Goal: Transaction & Acquisition: Purchase product/service

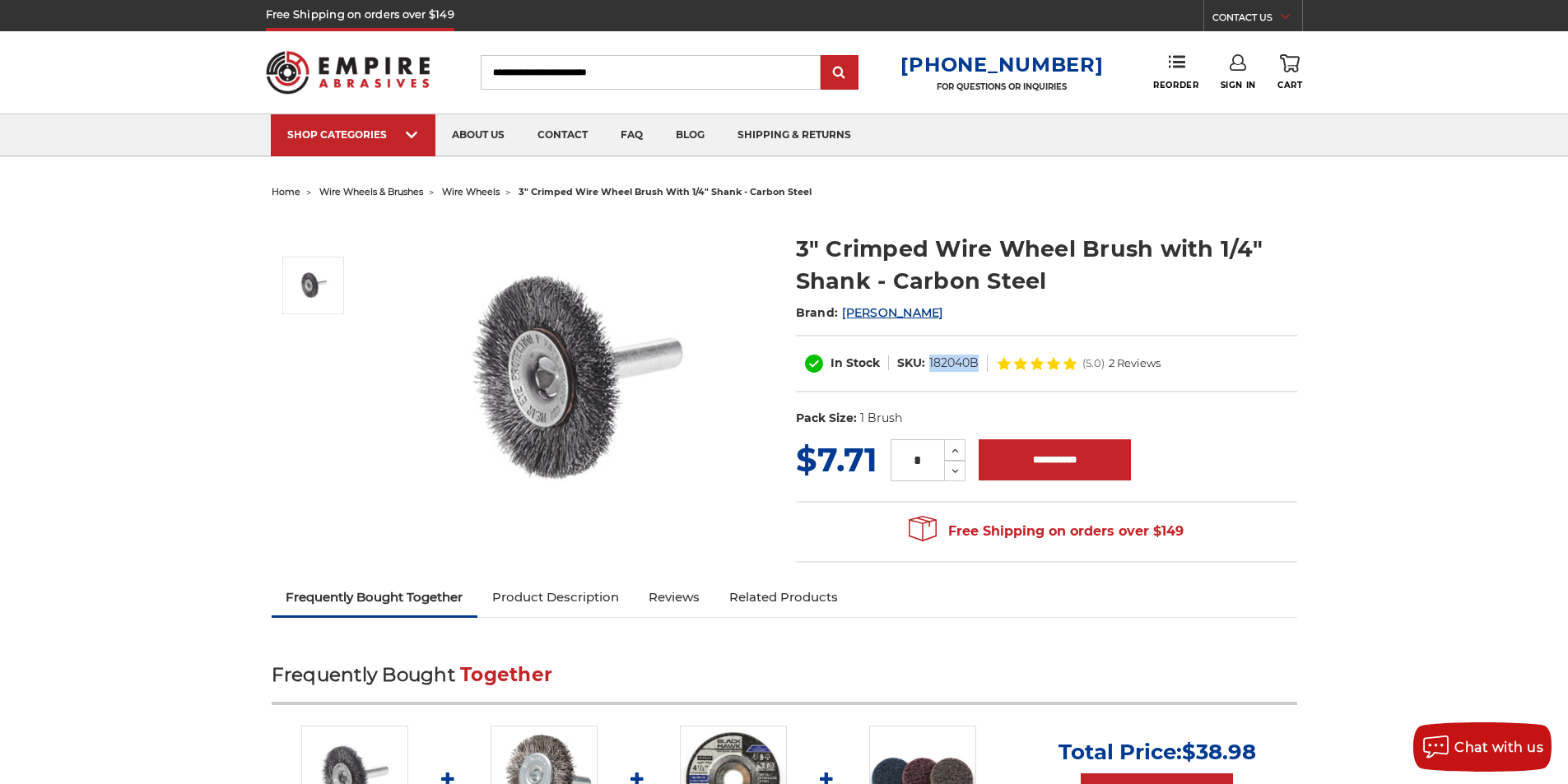
drag, startPoint x: 978, startPoint y: 367, endPoint x: 927, endPoint y: 366, distance: 51.0
click at [927, 366] on dl "SKU: 182040B" at bounding box center [938, 363] width 99 height 17
copy dd "182040B"
click at [1204, 313] on h2 "Brand: Mercer" at bounding box center [1046, 313] width 501 height 28
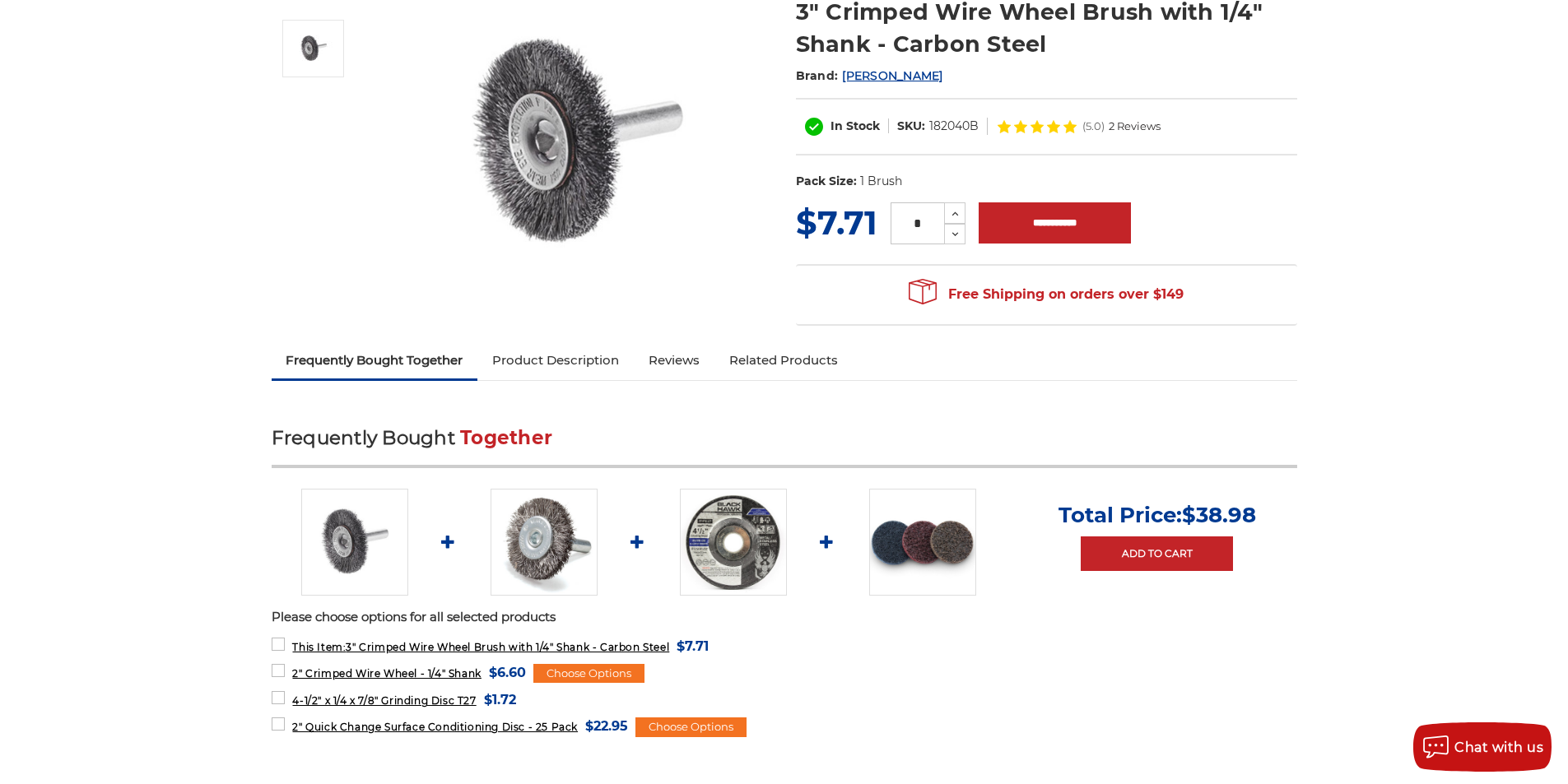
scroll to position [263, 0]
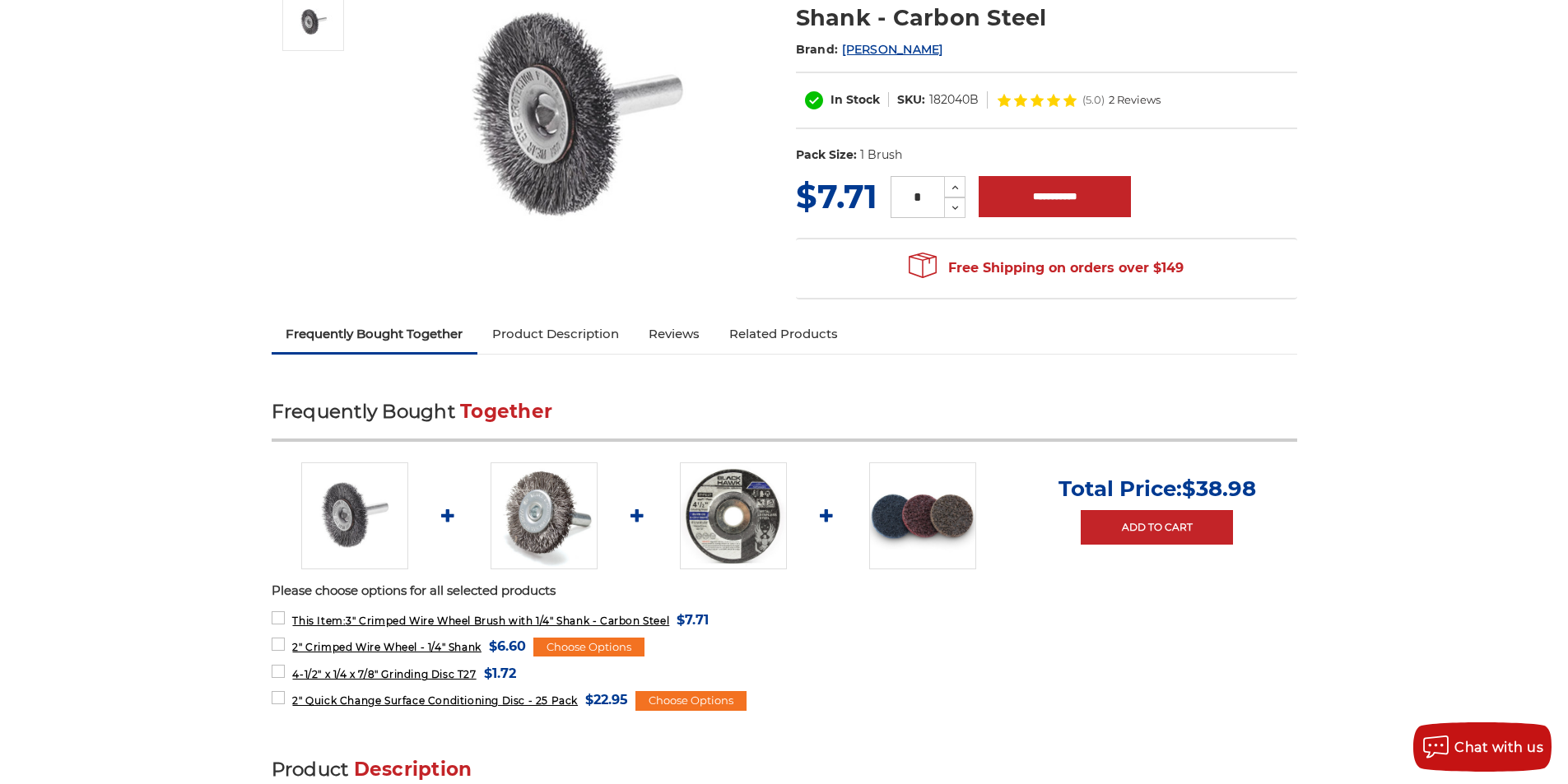
click at [336, 530] on img at bounding box center [354, 516] width 107 height 107
click at [352, 533] on img at bounding box center [354, 516] width 107 height 107
click at [338, 511] on img at bounding box center [354, 516] width 107 height 107
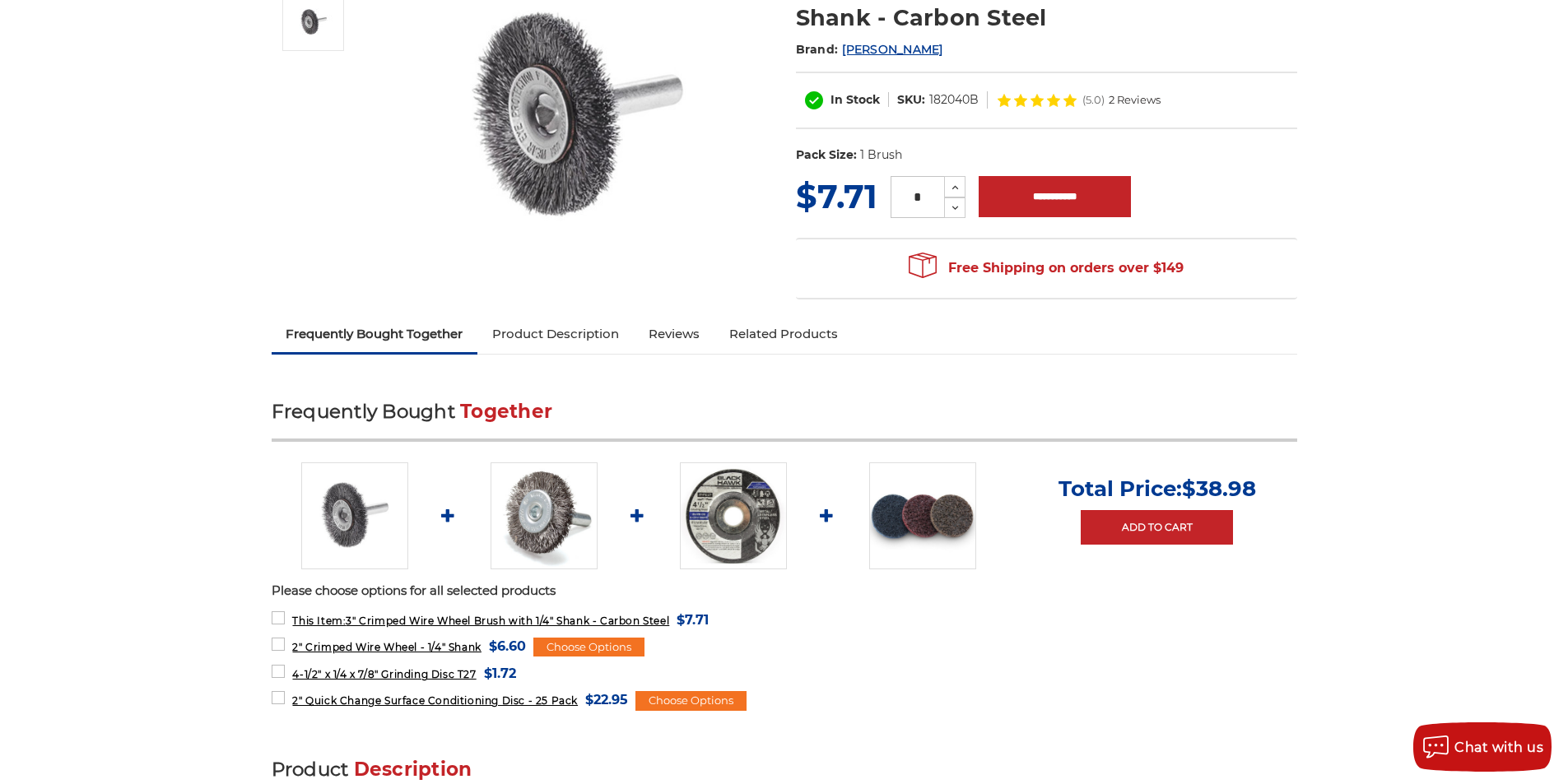
click at [338, 511] on img at bounding box center [354, 516] width 107 height 107
click at [531, 511] on img at bounding box center [544, 516] width 107 height 107
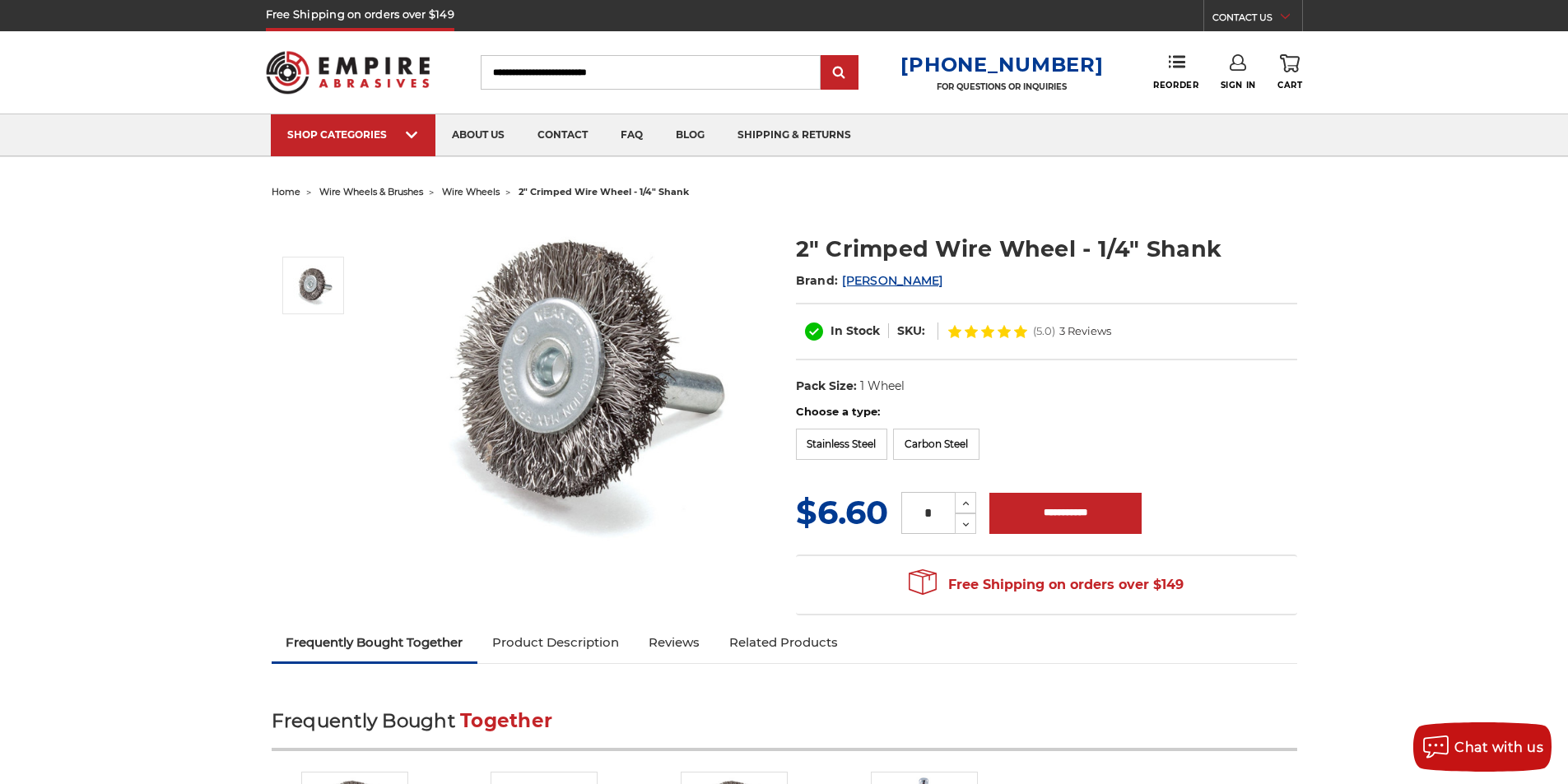
click at [618, 82] on input "Search" at bounding box center [650, 72] width 340 height 35
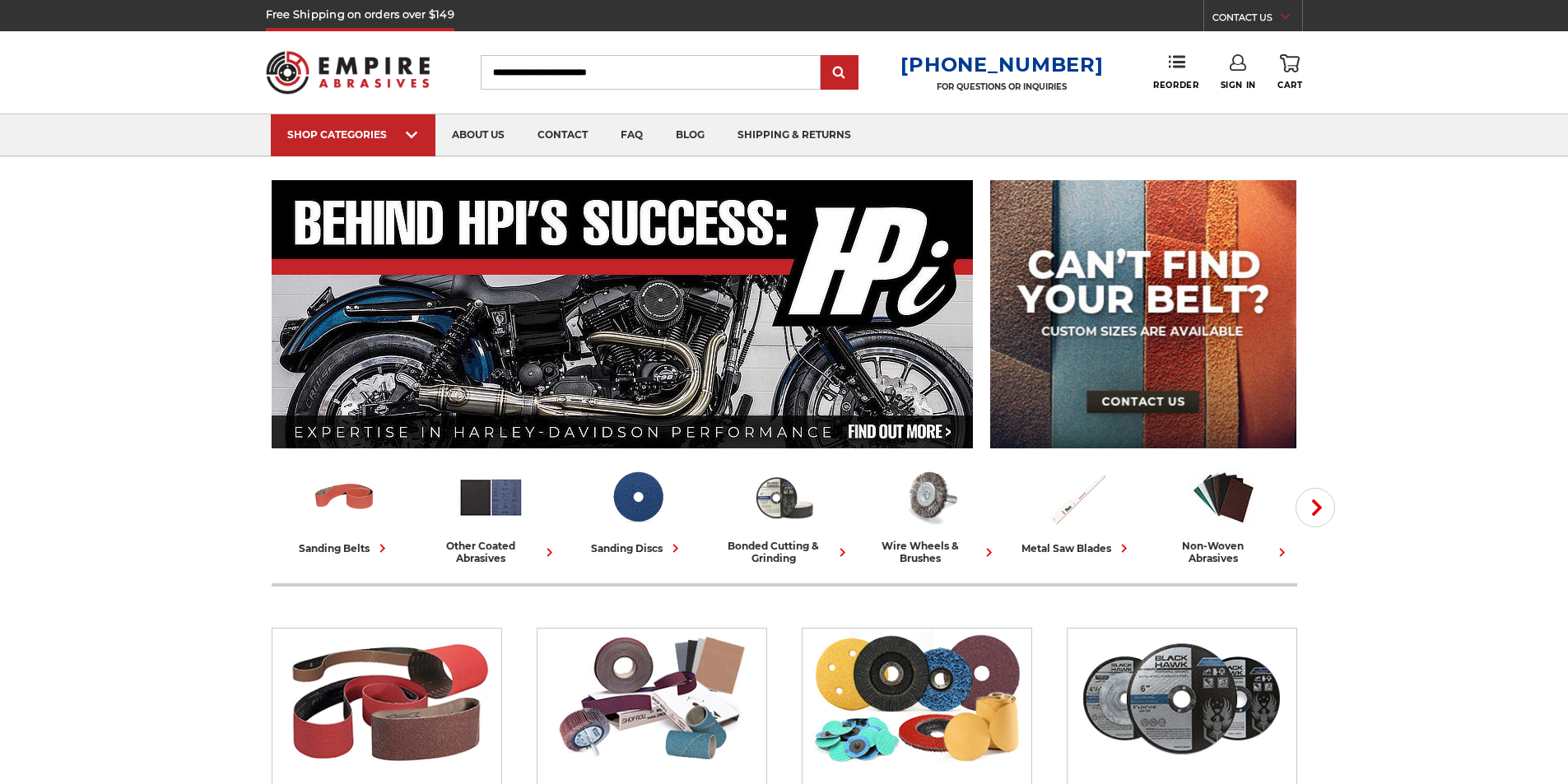
click at [674, 76] on input "Search" at bounding box center [650, 72] width 340 height 35
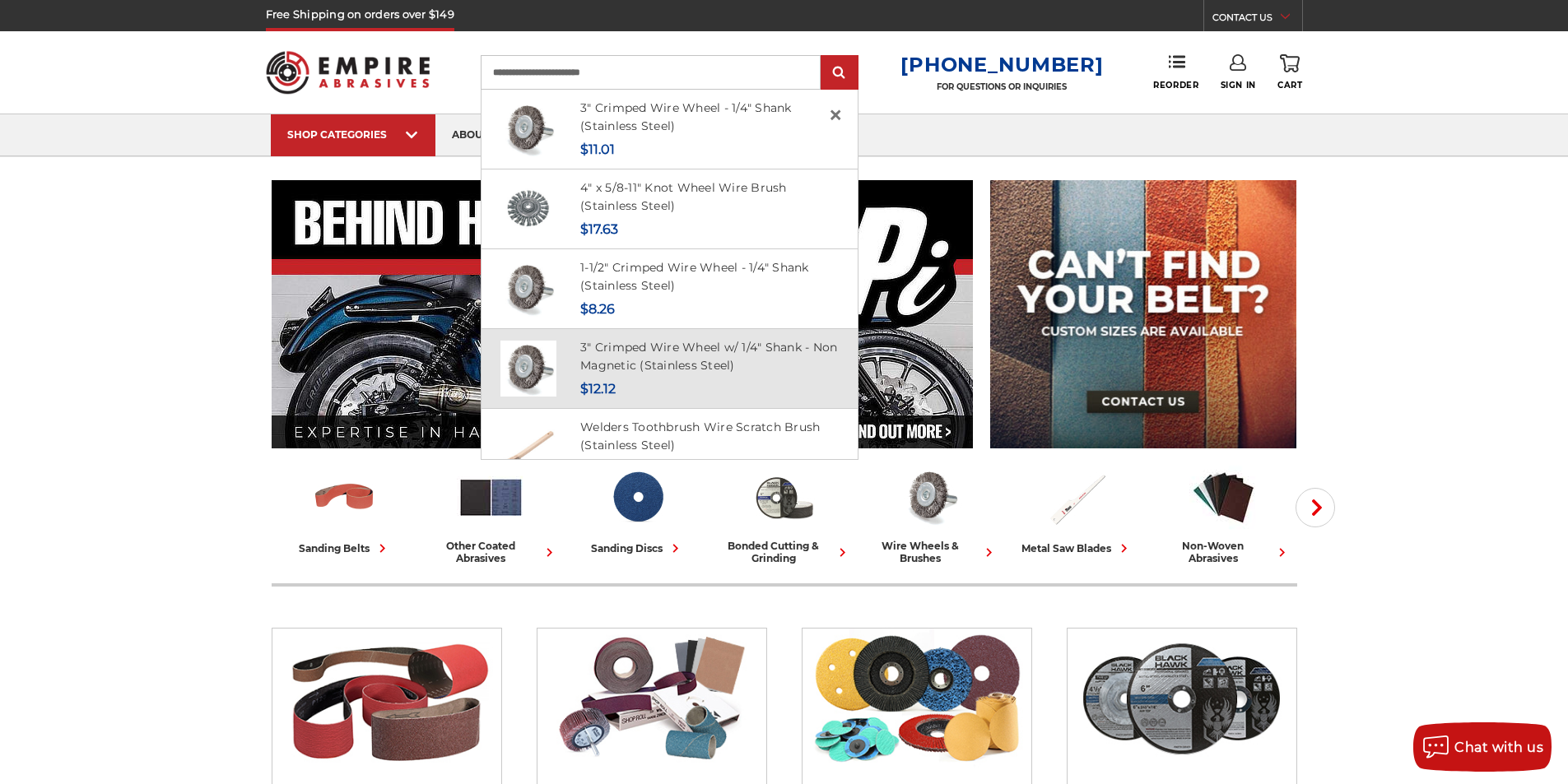
type input "**********"
click at [556, 367] on img at bounding box center [528, 368] width 56 height 56
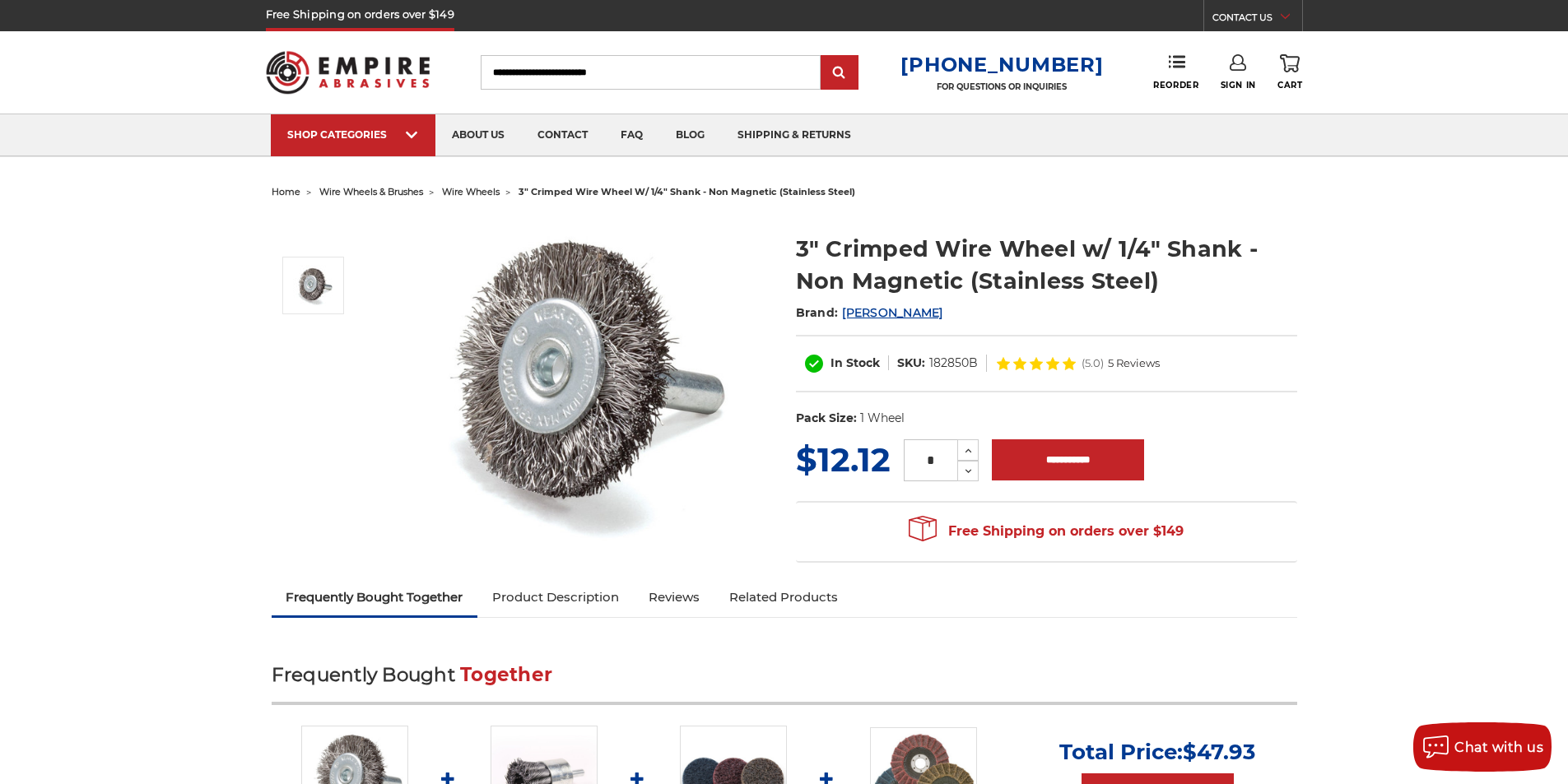
click at [1448, 77] on header "Free Shipping on orders over $149 CONTACT US Monday - Friday (excluding holiday…" at bounding box center [784, 78] width 1568 height 157
click at [699, 76] on input "Search" at bounding box center [650, 72] width 340 height 35
type input "*"
type input "*******"
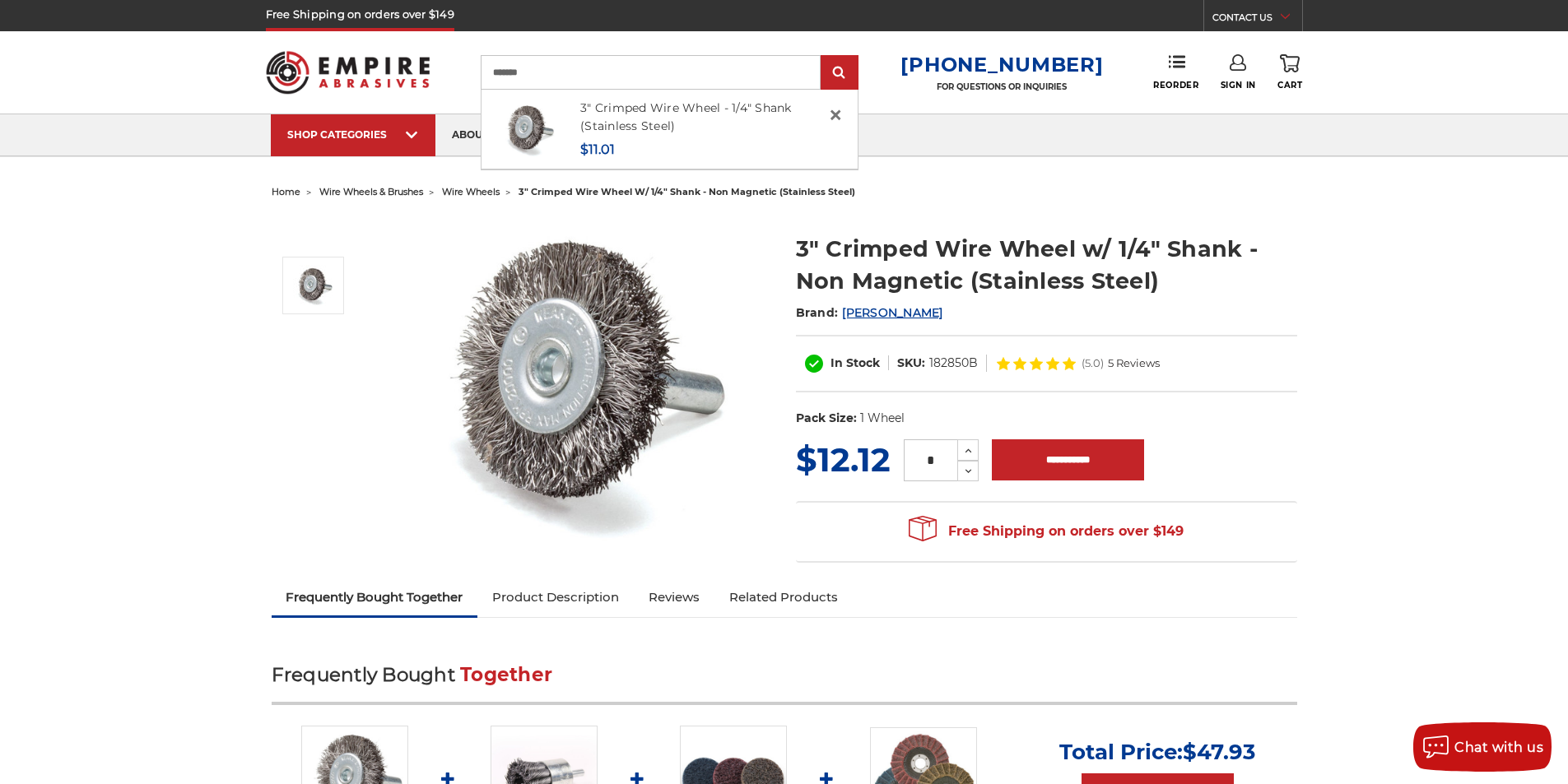
click at [824, 56] on input "submit" at bounding box center [840, 73] width 33 height 33
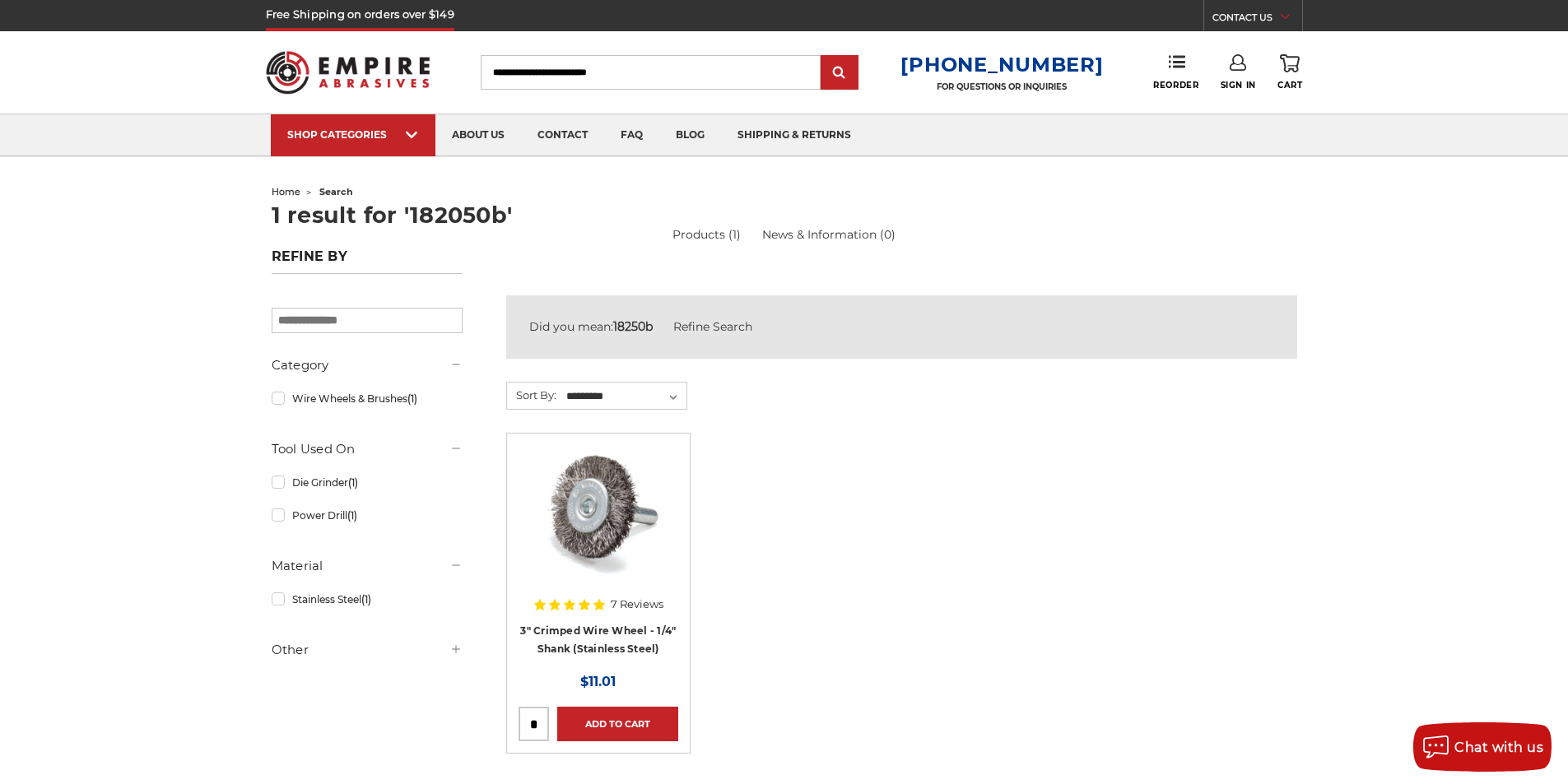
click at [597, 504] on img at bounding box center [599, 511] width 132 height 132
